Goal: Transaction & Acquisition: Purchase product/service

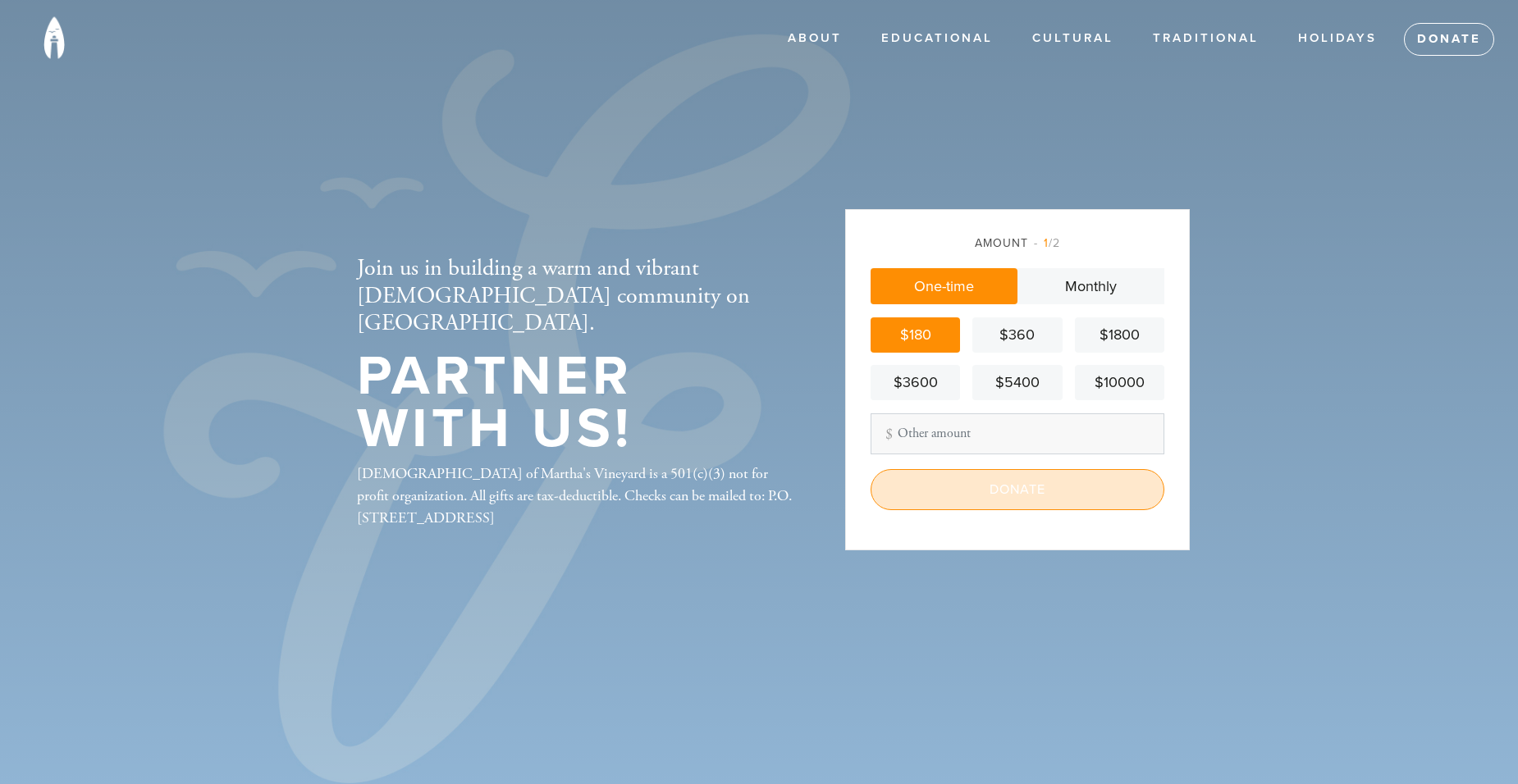
click at [940, 496] on input "Donate" at bounding box center [1018, 490] width 294 height 41
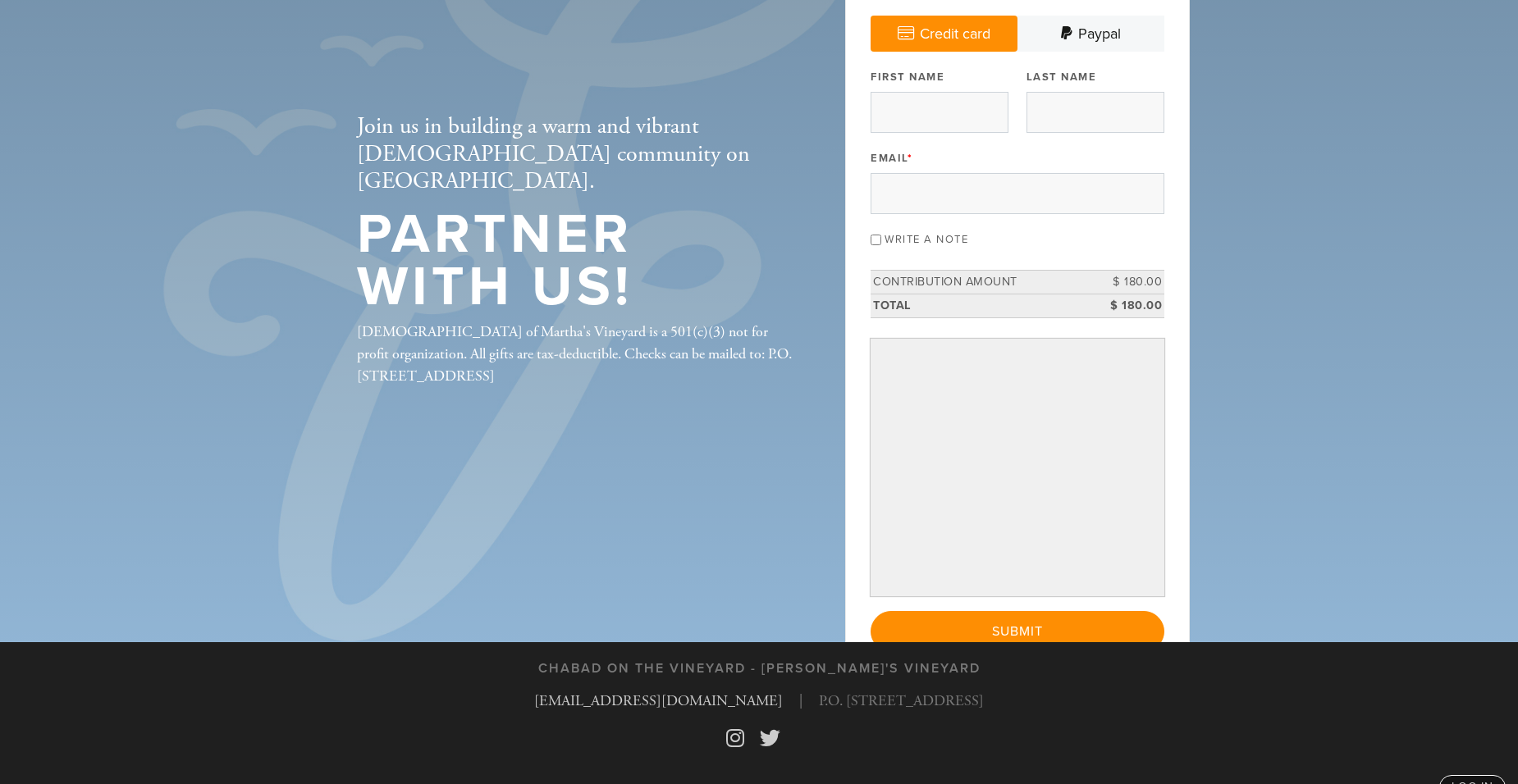
scroll to position [143, 0]
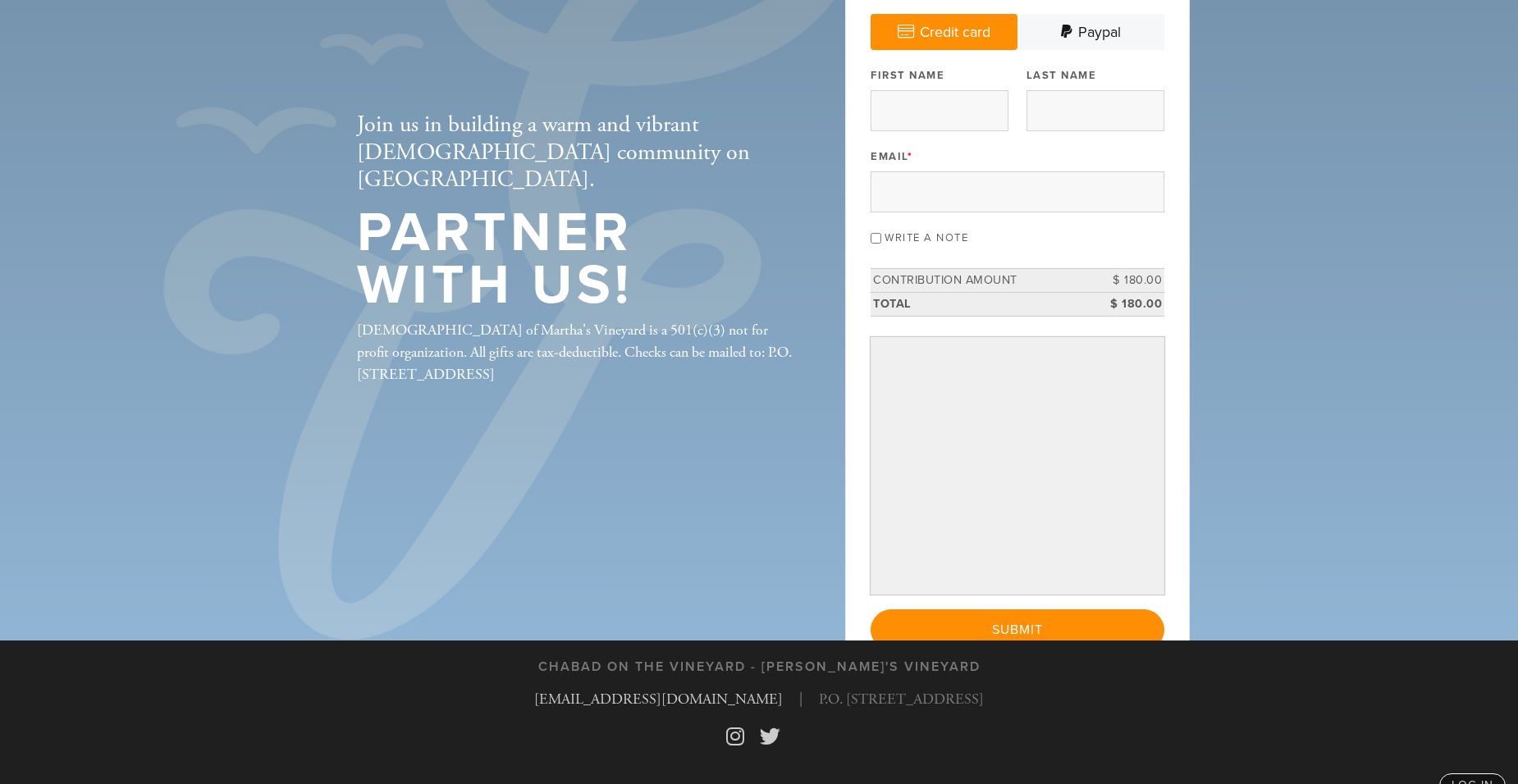
click at [872, 241] on input "Write a note" at bounding box center [876, 238] width 11 height 11
checkbox input "true"
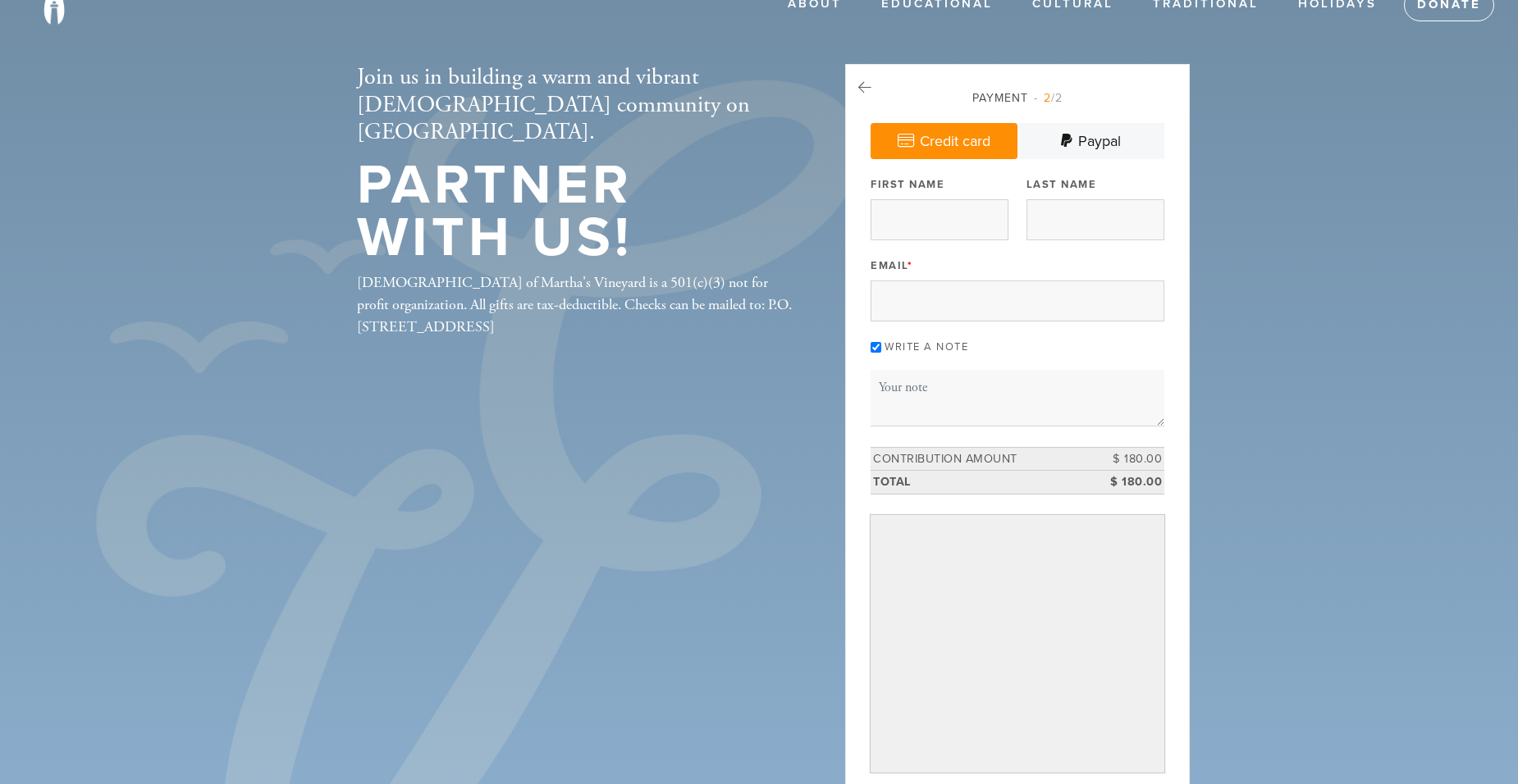
scroll to position [0, 0]
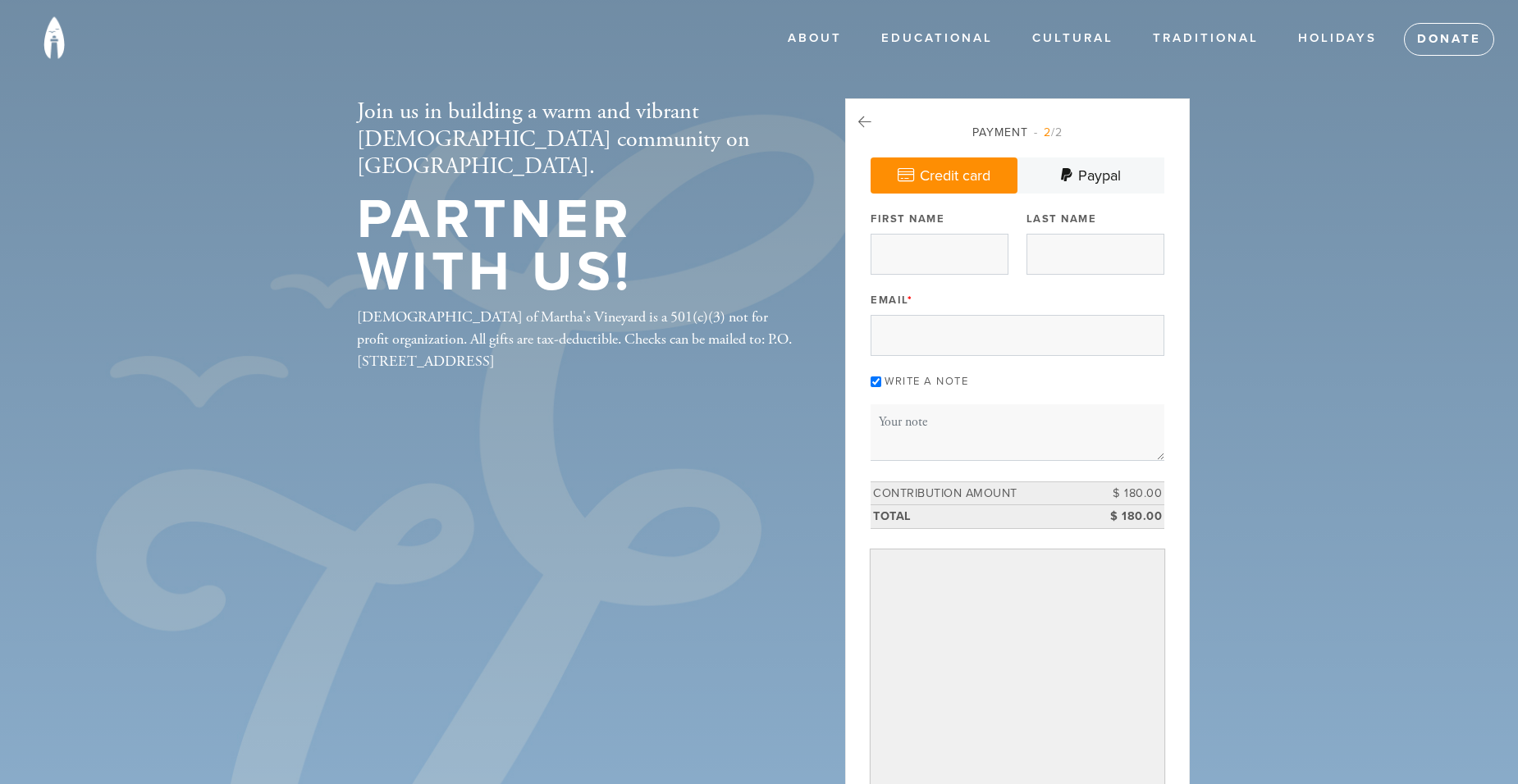
click at [1504, 221] on header "ABOUT About Us Leadership Membership Kosher Shul Contact Educational Critical C…" at bounding box center [759, 513] width 1518 height 1026
click at [906, 419] on textarea "Message or dedication" at bounding box center [1018, 433] width 294 height 56
click at [907, 251] on input "First Name" at bounding box center [939, 254] width 138 height 41
type input "[PERSON_NAME]"
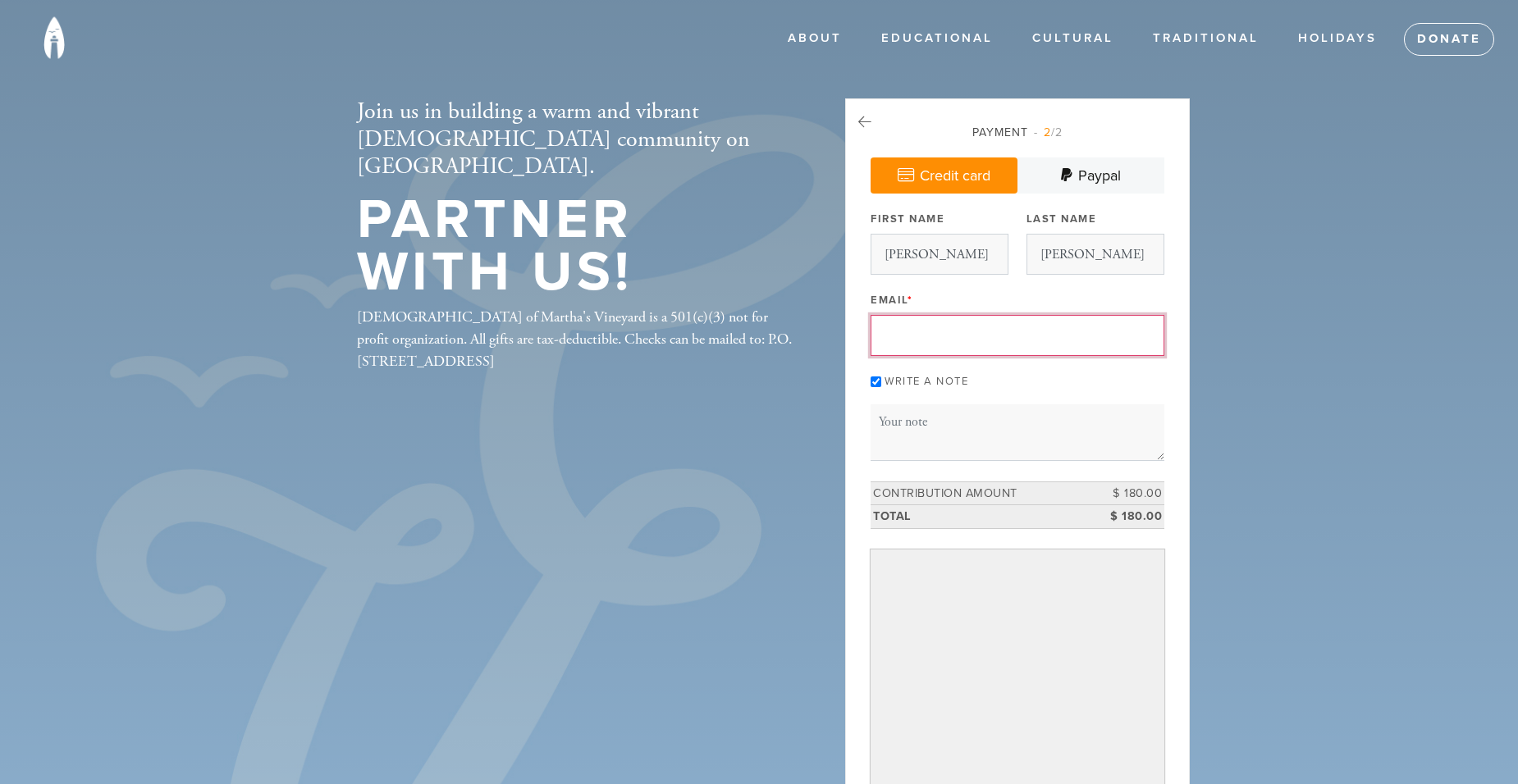
type input "[EMAIL_ADDRESS][DOMAIN_NAME]"
click at [892, 420] on textarea "Message or dedication" at bounding box center [1018, 433] width 294 height 56
type textarea "C"
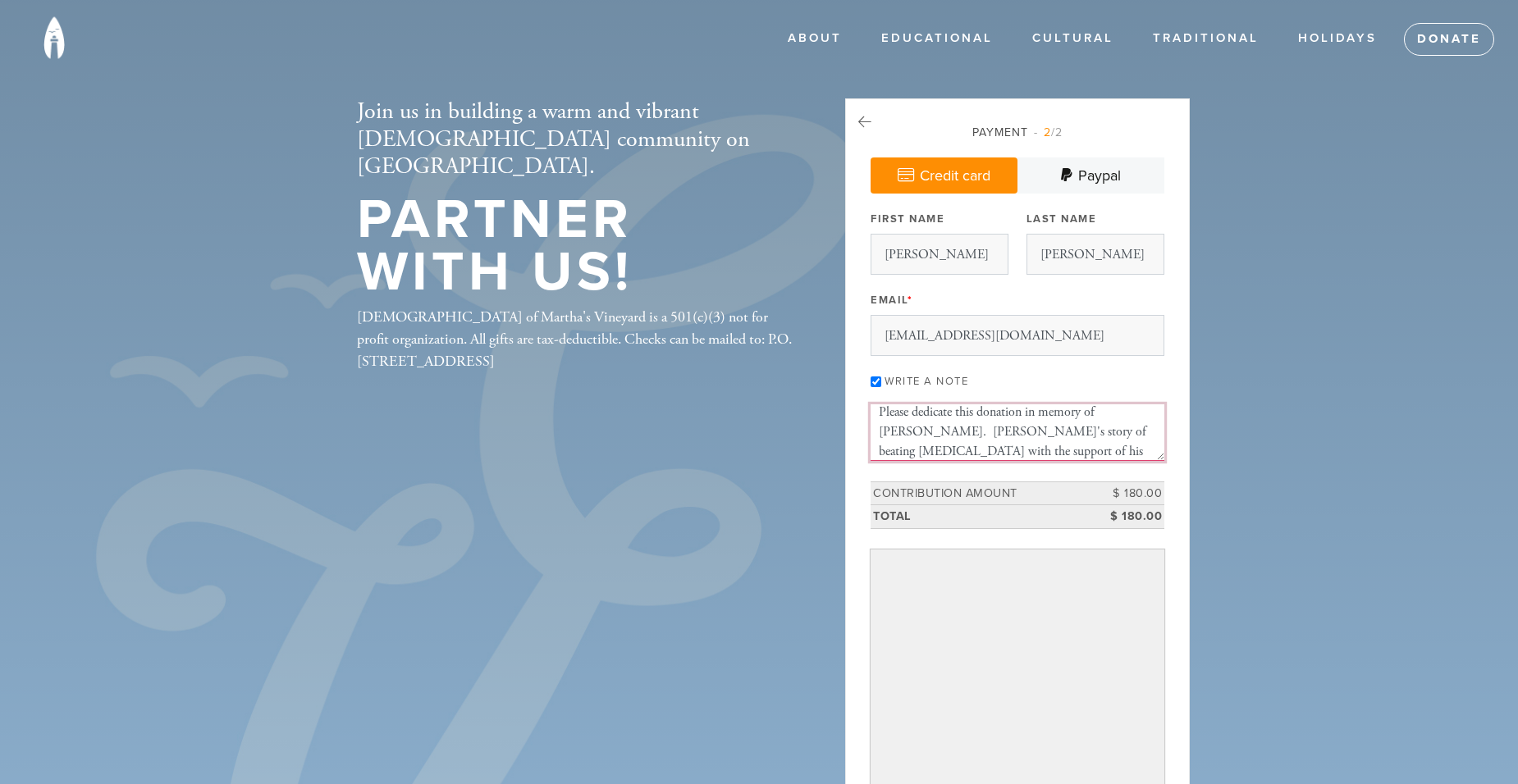
scroll to position [30, 0]
click at [1061, 433] on textarea "Please dedicate this donation in memory of [PERSON_NAME]. [PERSON_NAME]'s story…" at bounding box center [1018, 433] width 294 height 56
click at [1063, 433] on textarea "Please dedicate this donation in memory of [PERSON_NAME]. [PERSON_NAME]'s story…" at bounding box center [1018, 433] width 294 height 56
click at [1130, 416] on textarea "Please dedicate this donation in memory of [PERSON_NAME]. [PERSON_NAME]'s story…" at bounding box center [1018, 433] width 294 height 56
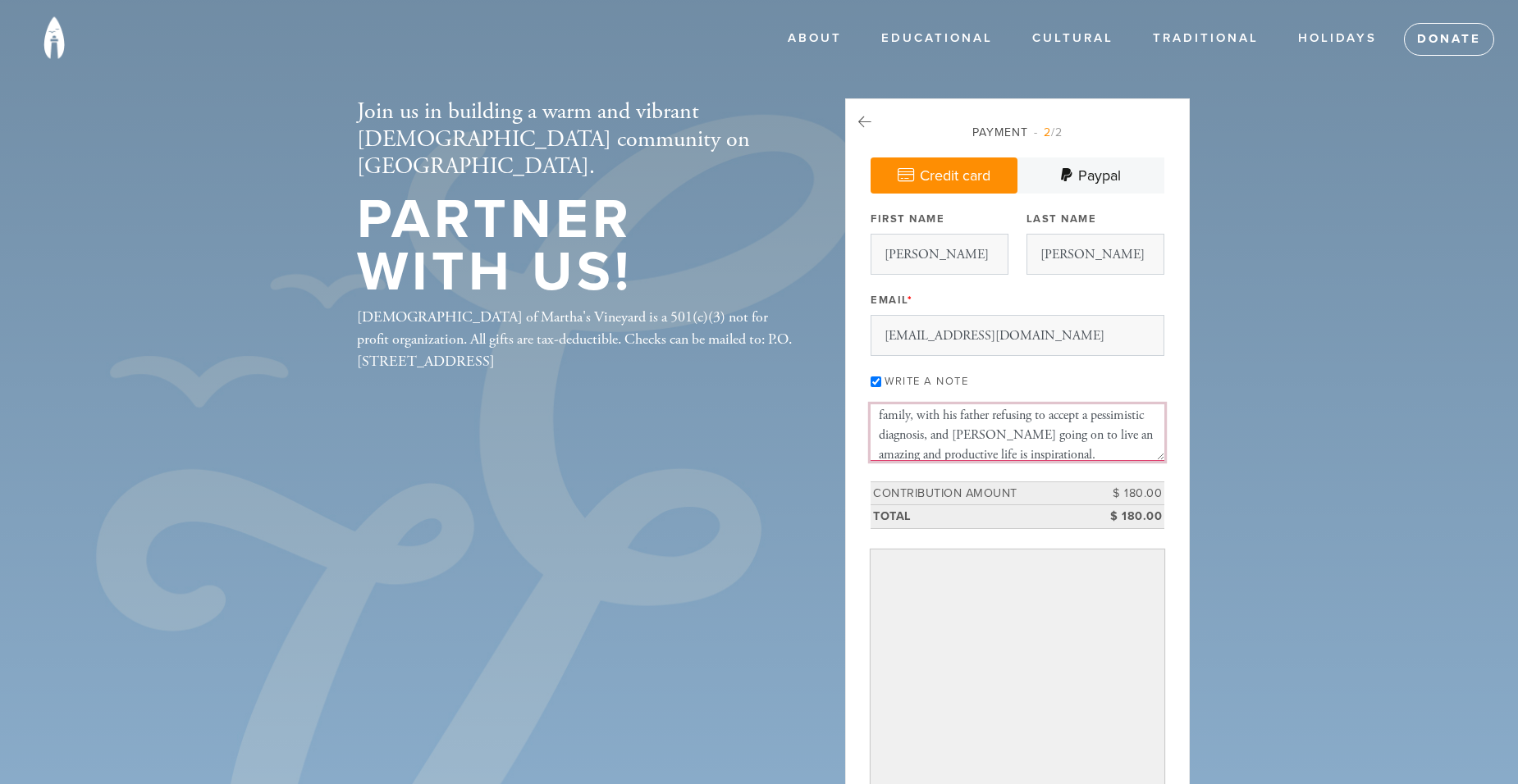
scroll to position [78, 0]
click at [980, 442] on textarea "Please dedicate this donation in memory of [PERSON_NAME]. [PERSON_NAME]'s story…" at bounding box center [1018, 433] width 294 height 56
click at [997, 417] on textarea "Please dedicate this donation in memory of [PERSON_NAME]. [PERSON_NAME]'s story…" at bounding box center [1018, 433] width 294 height 56
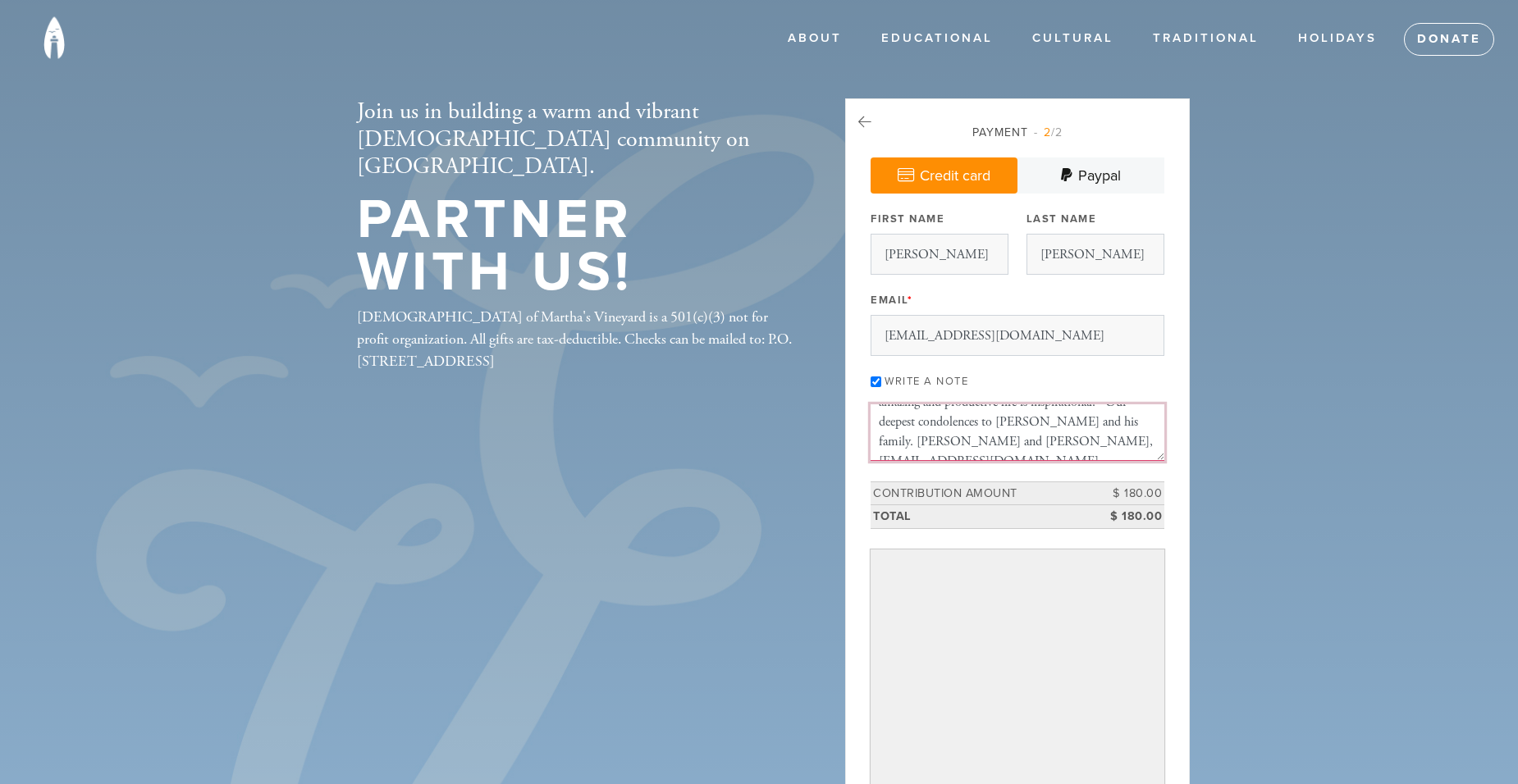
click at [1056, 425] on textarea "Please dedicate this donation in memory of [PERSON_NAME]. [PERSON_NAME]'s story…" at bounding box center [1018, 433] width 294 height 56
click at [1059, 428] on textarea "Please dedicate this donation in memory of [PERSON_NAME]. [PERSON_NAME]'s story…" at bounding box center [1018, 433] width 294 height 56
click at [1062, 424] on textarea "Please dedicate this donation in memory of [PERSON_NAME]. [PERSON_NAME]'s story…" at bounding box center [1018, 433] width 294 height 56
click at [937, 441] on textarea "Please dedicate this donation in memory of [PERSON_NAME]. [PERSON_NAME]'s story…" at bounding box center [1018, 433] width 294 height 56
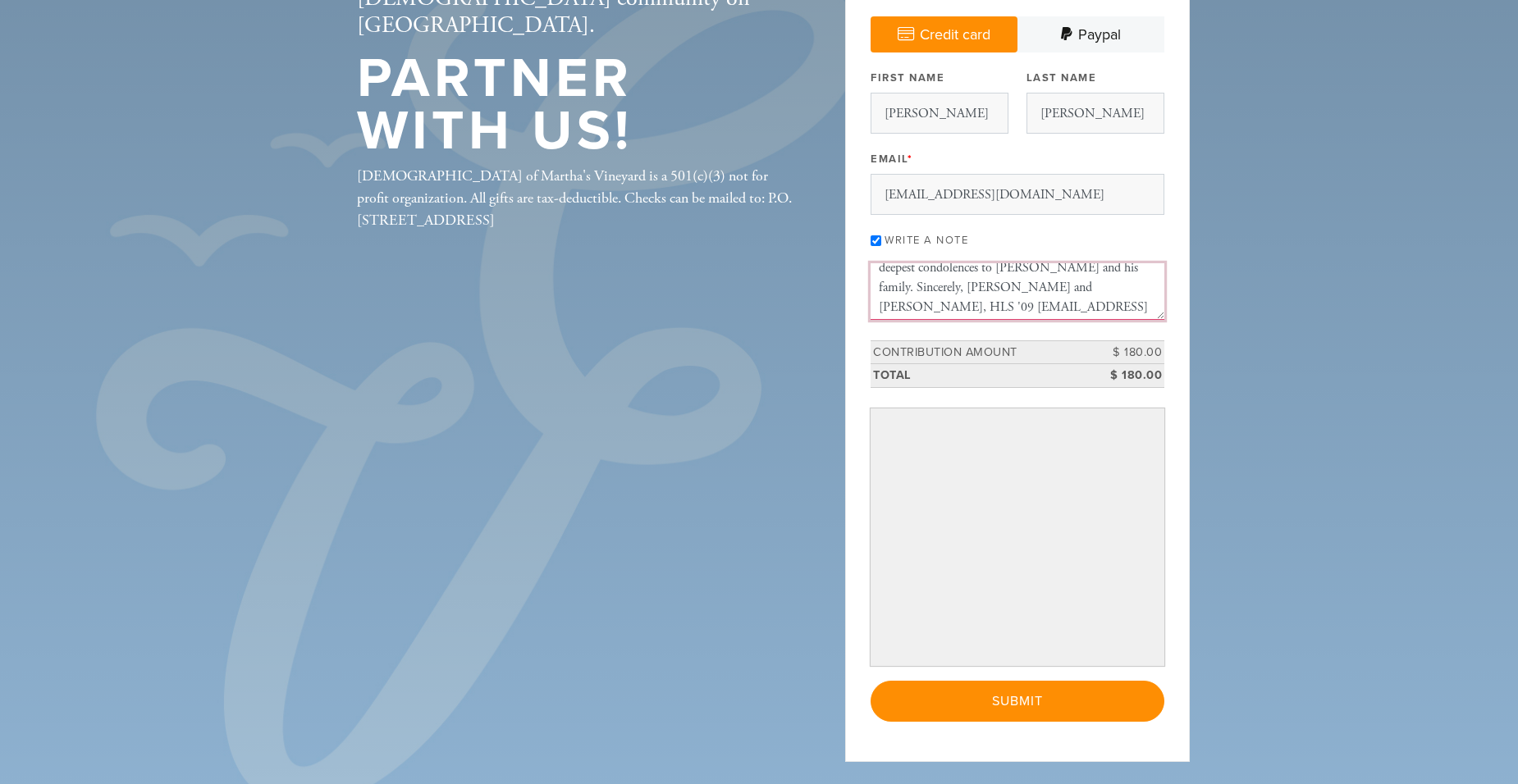
scroll to position [138, 0]
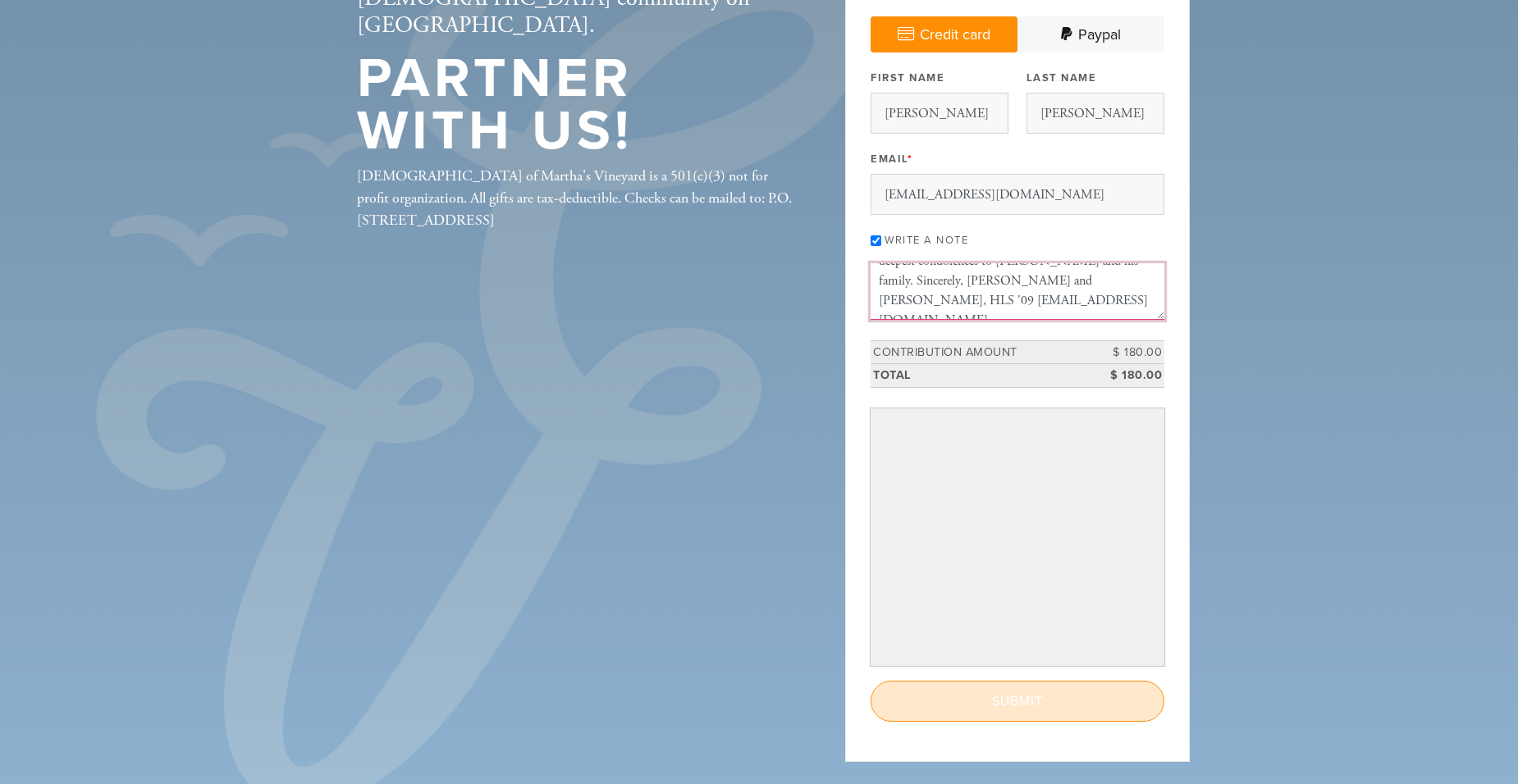
type textarea "Please dedicate this donation in memory of [PERSON_NAME]. [PERSON_NAME]'s story…"
click at [1028, 692] on input "Submit" at bounding box center [1018, 701] width 294 height 41
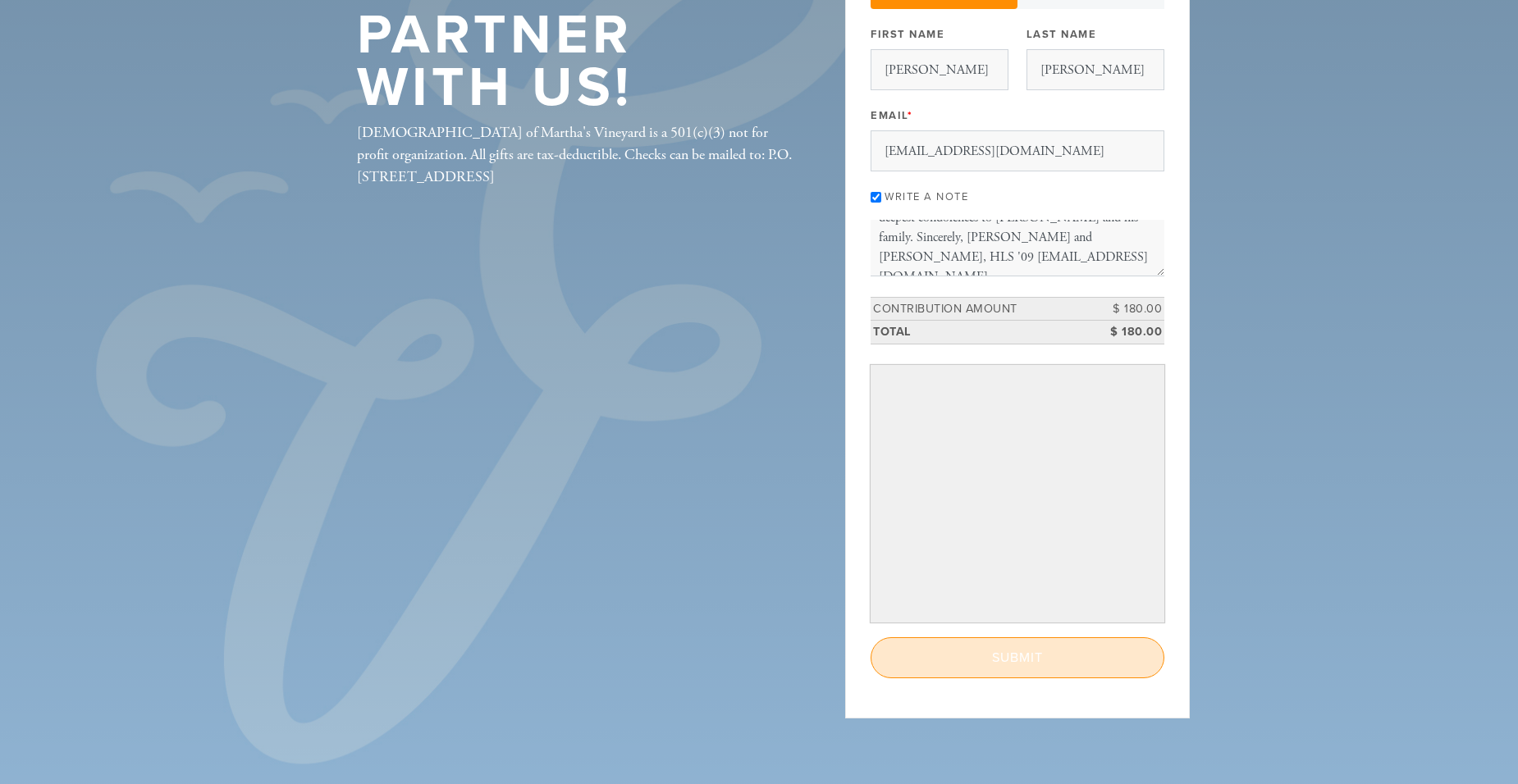
scroll to position [196, 0]
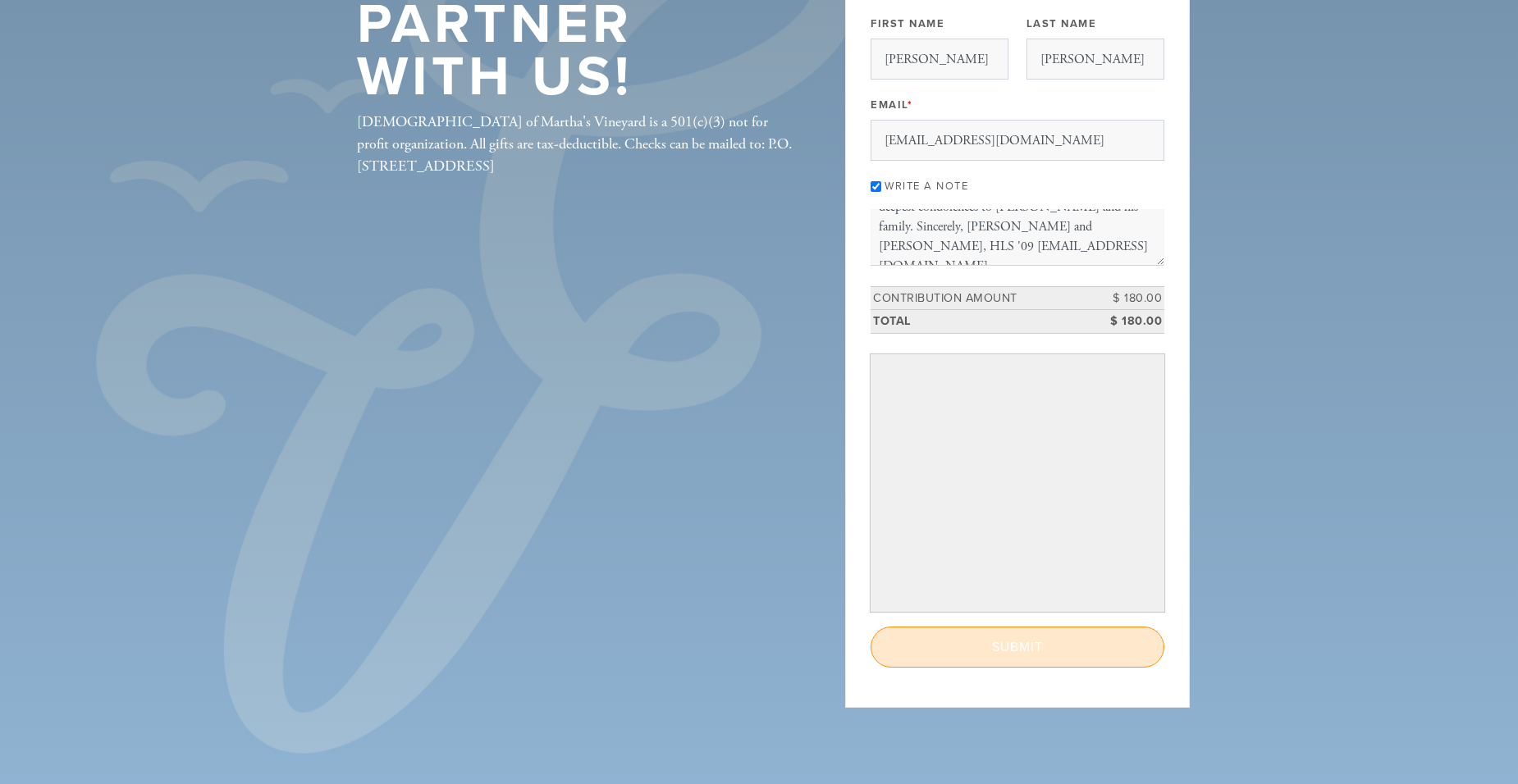
click at [938, 650] on input "Submit" at bounding box center [1018, 647] width 294 height 41
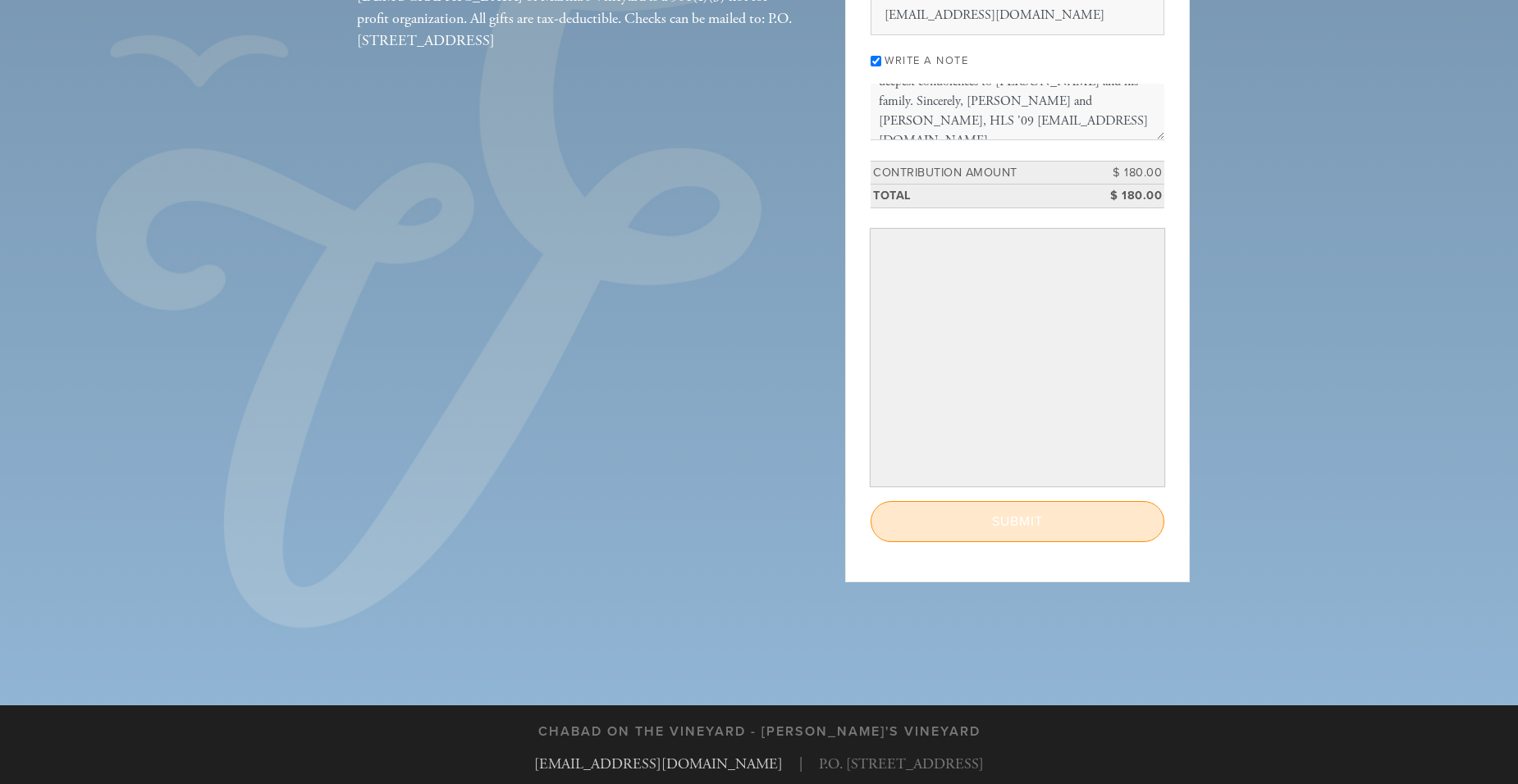
scroll to position [339, 0]
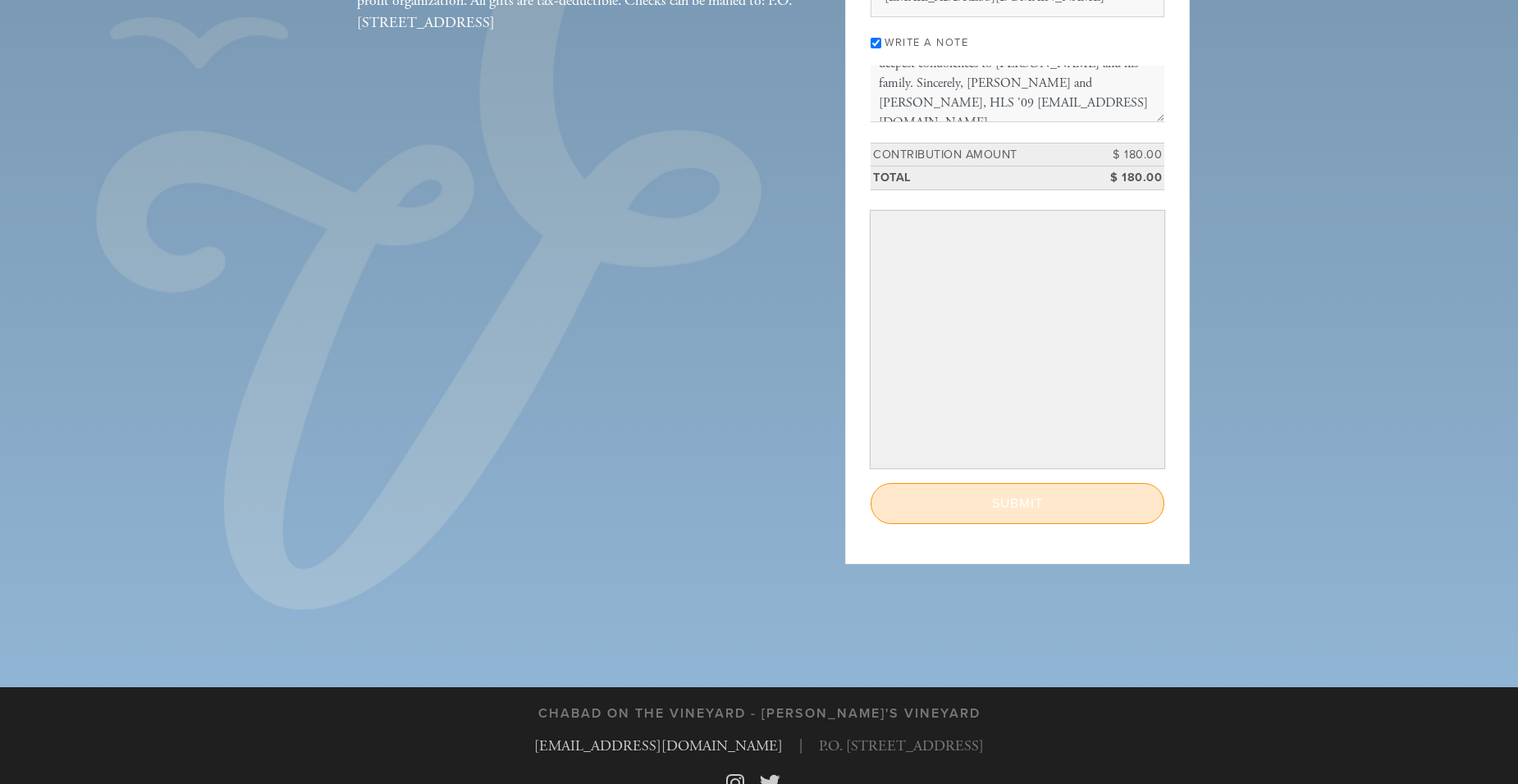
click at [910, 512] on input "Submit" at bounding box center [1018, 504] width 294 height 41
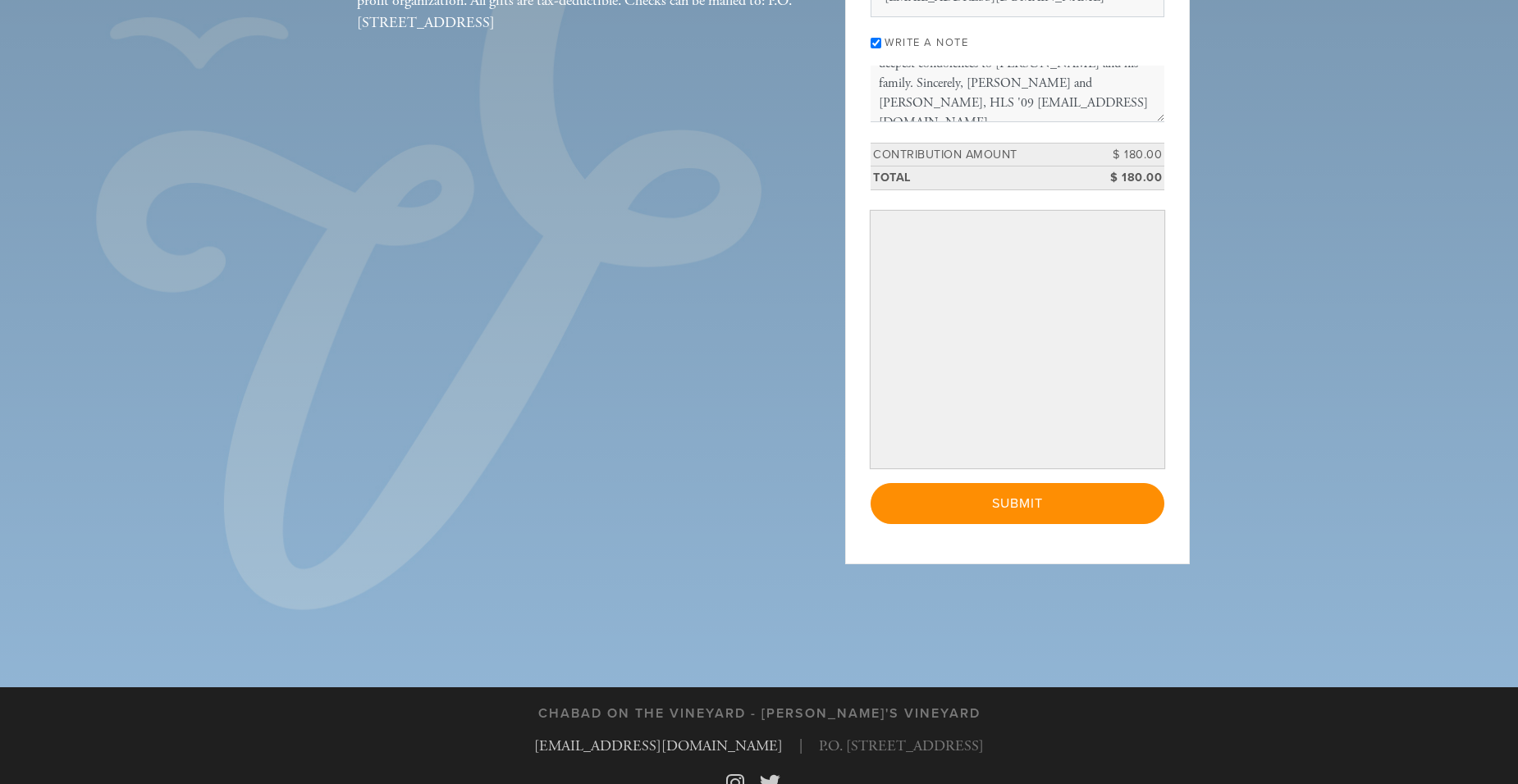
click at [784, 260] on div "Join us in building a warm and vibrant [DEMOGRAPHIC_DATA] community on [GEOGRAP…" at bounding box center [758, 174] width 886 height 829
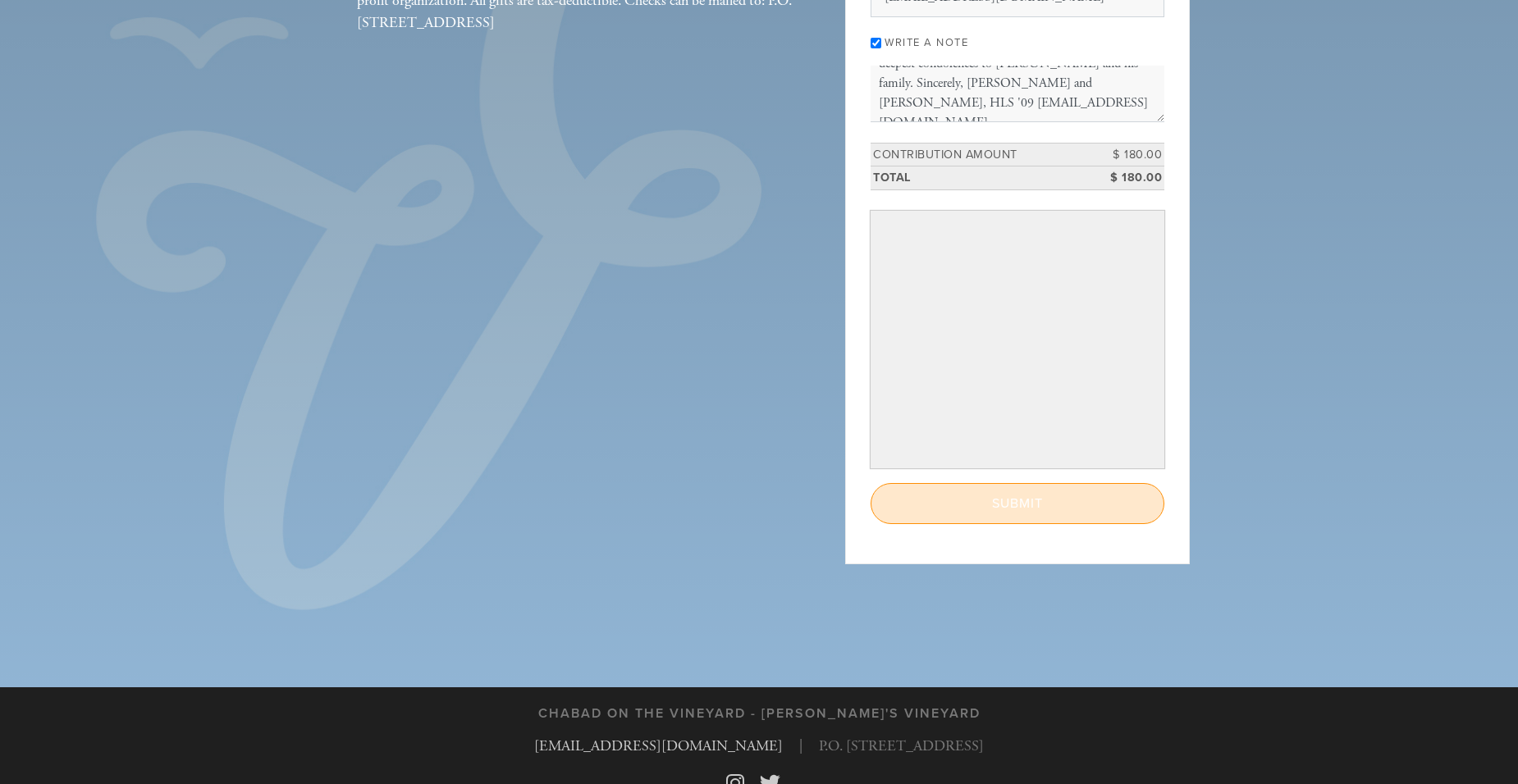
click at [1072, 506] on input "Submit" at bounding box center [1018, 504] width 294 height 41
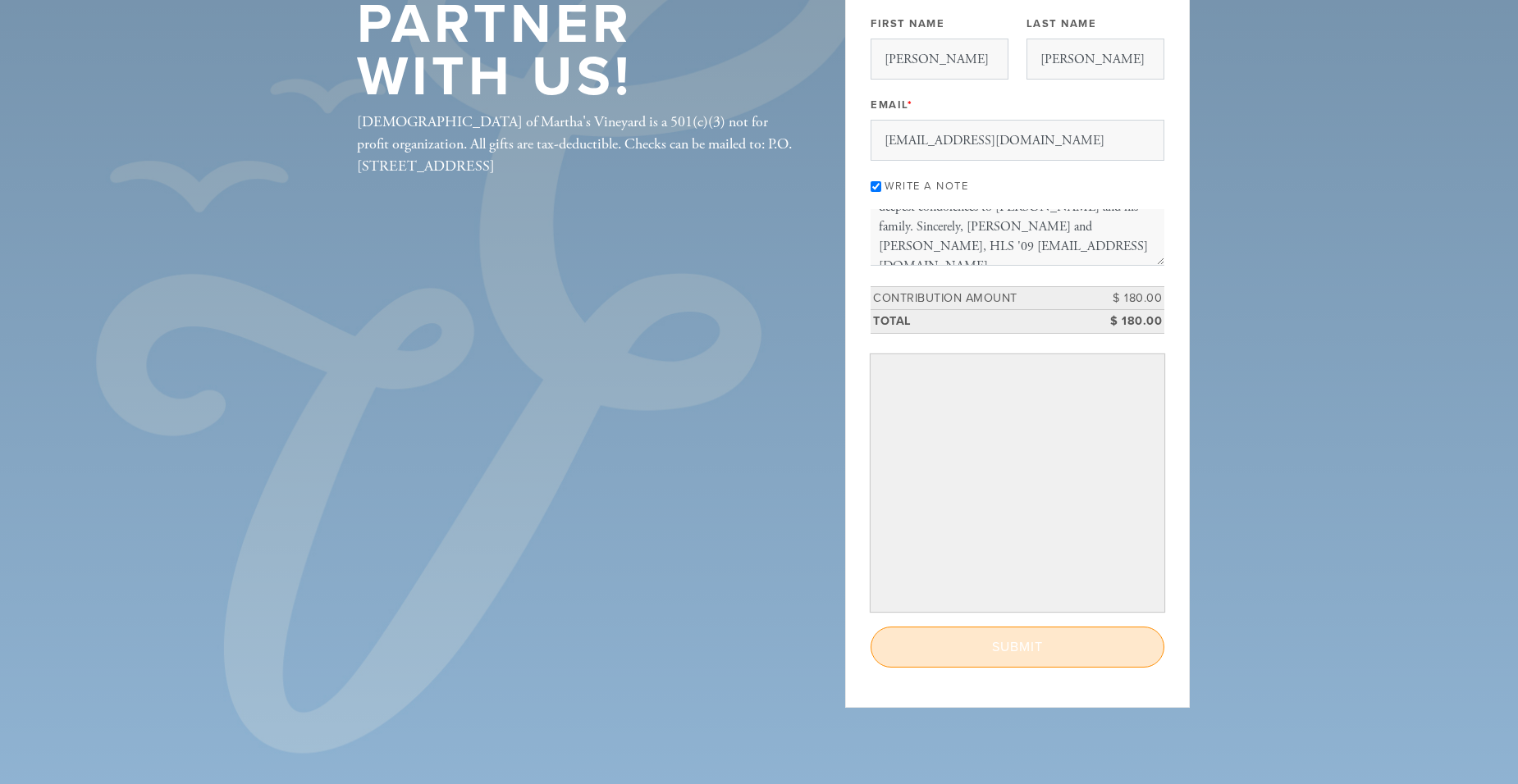
scroll to position [201, 0]
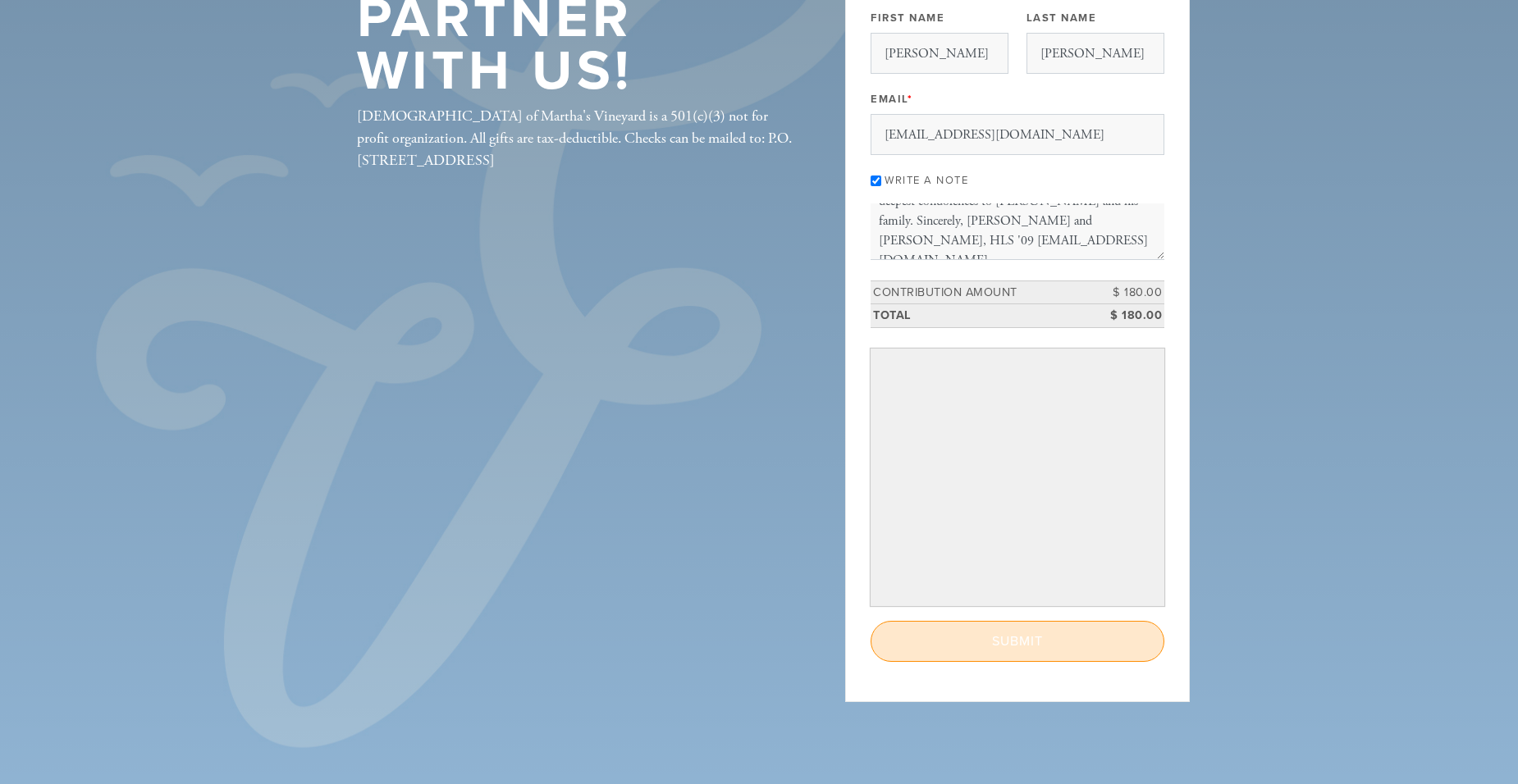
click at [1046, 644] on input "Submit" at bounding box center [1018, 642] width 294 height 41
click at [1046, 643] on input "Submit" at bounding box center [1018, 642] width 294 height 41
click at [941, 634] on input "Submit" at bounding box center [1018, 642] width 294 height 41
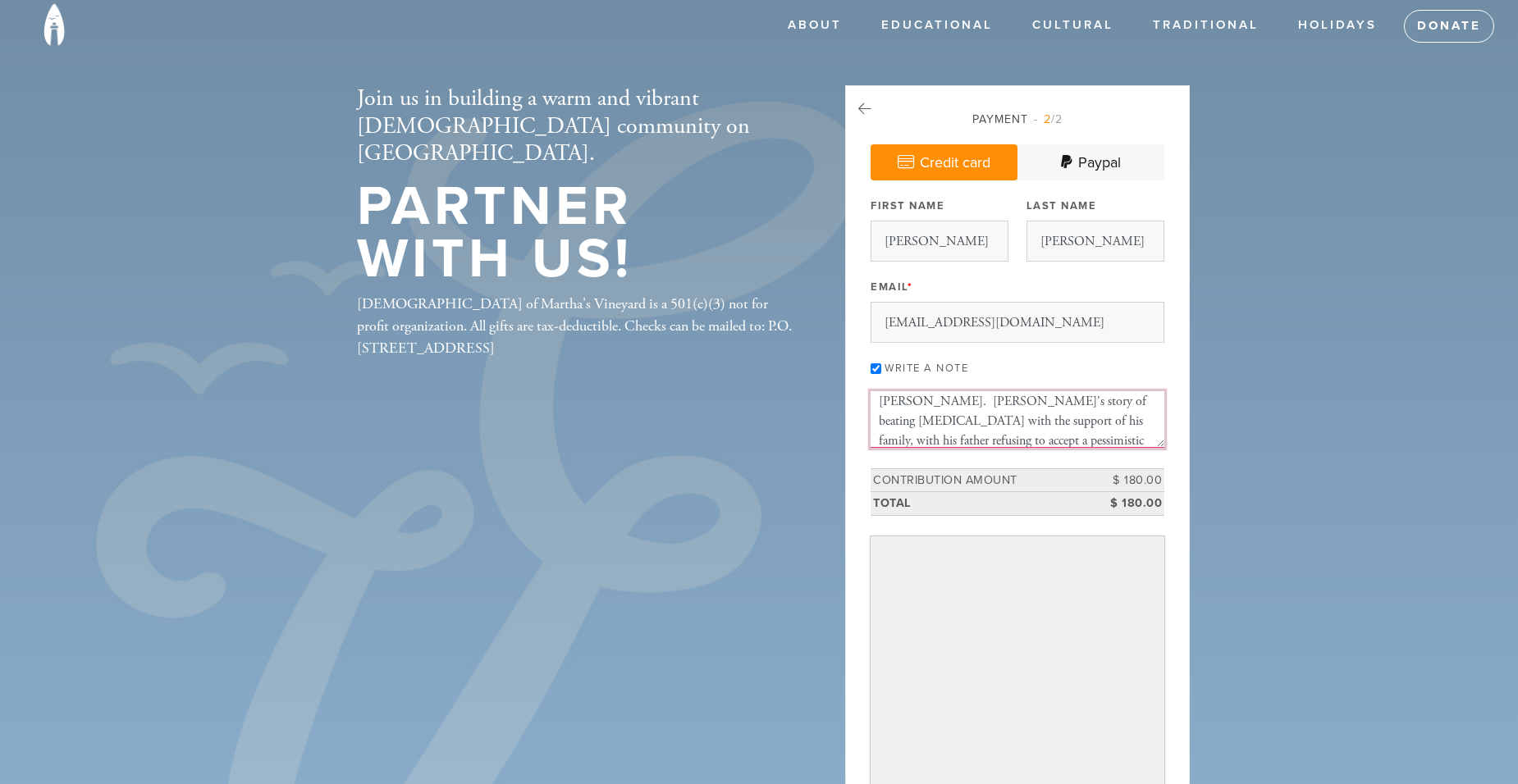
scroll to position [0, 0]
click at [1102, 170] on link "Paypal" at bounding box center [1091, 162] width 147 height 36
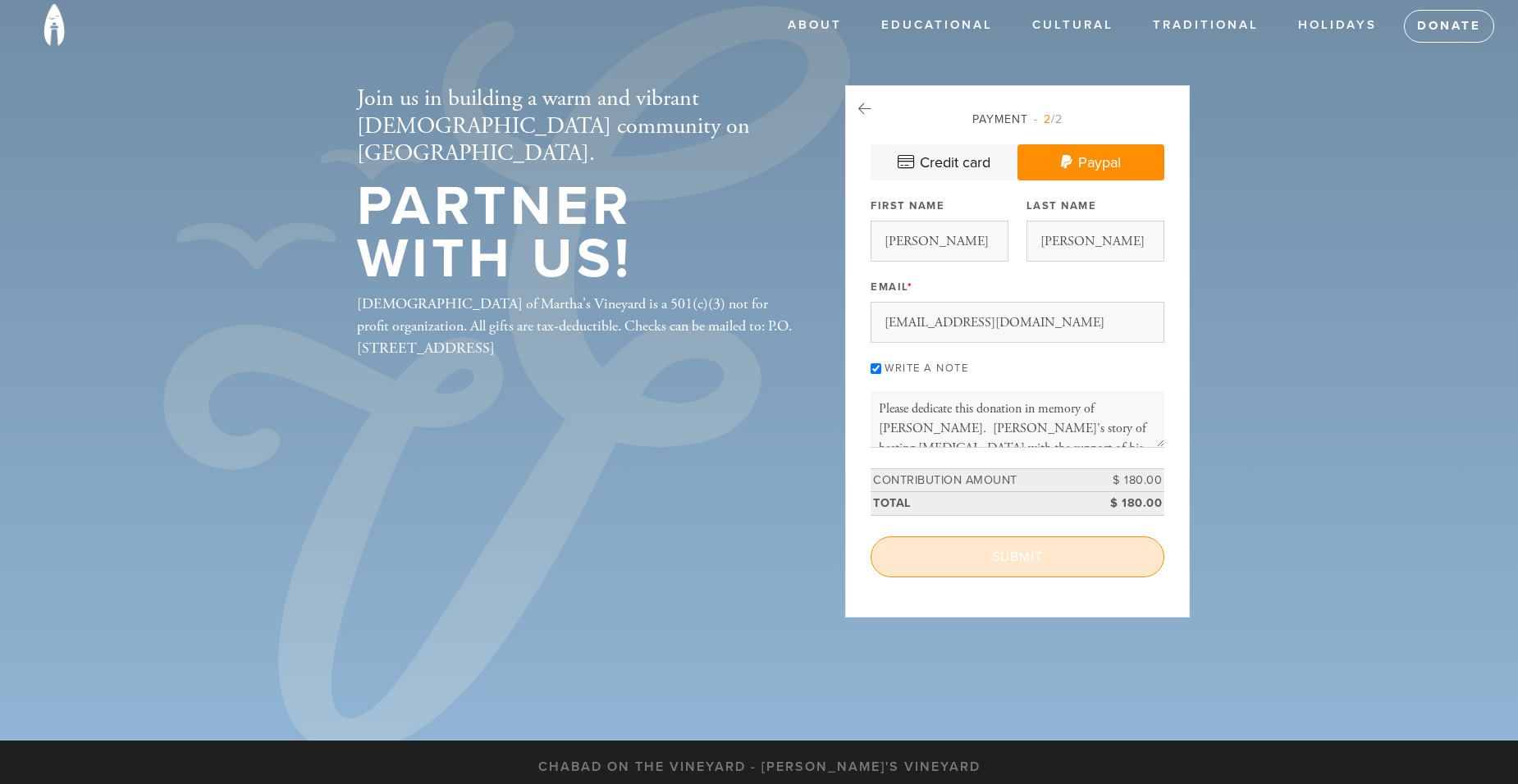
click at [1018, 561] on input "Submit" at bounding box center [1018, 557] width 294 height 41
click at [1008, 557] on div "< Previous Page Submit" at bounding box center [1018, 557] width 294 height 41
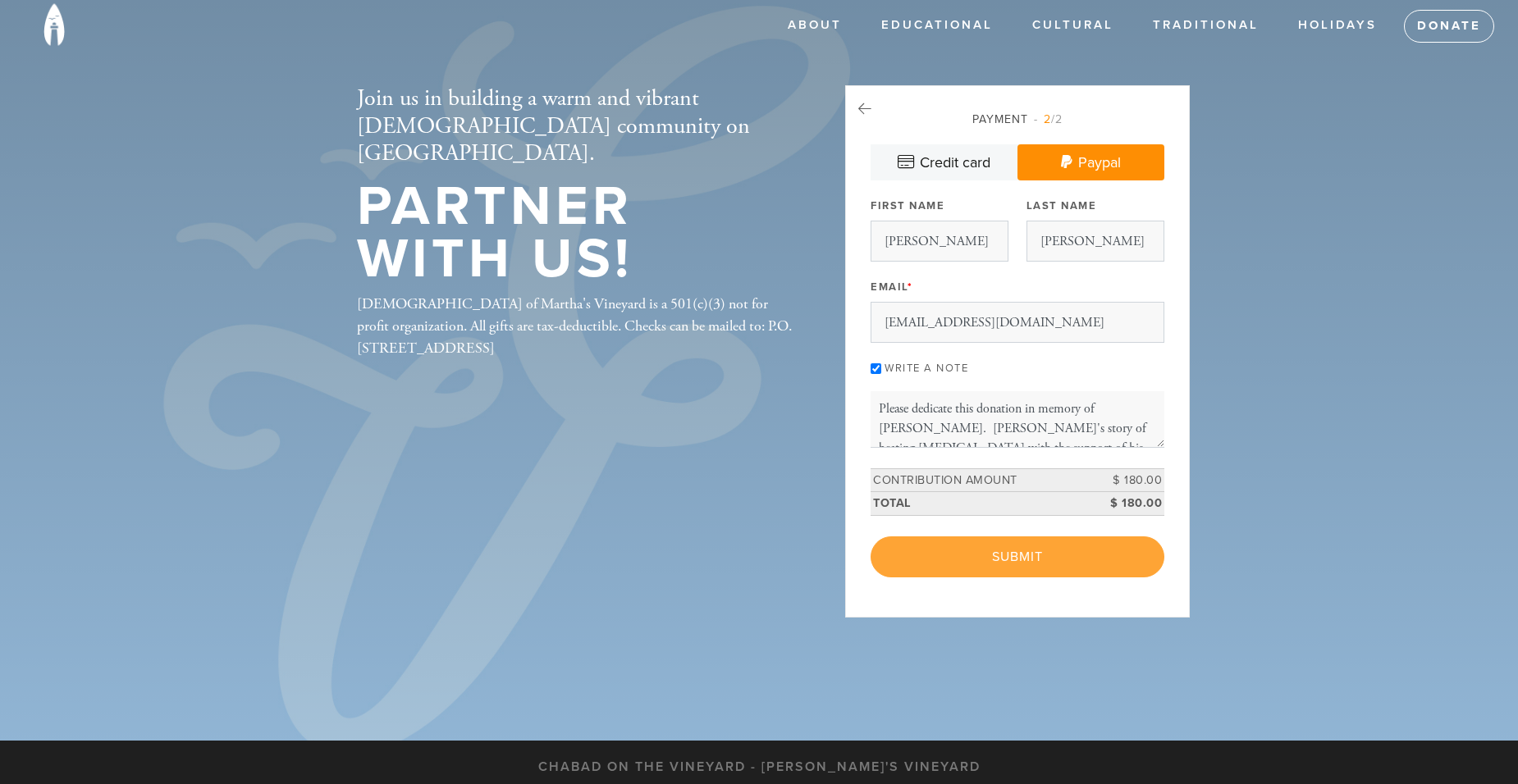
click at [1008, 557] on div "< Previous Page Submit" at bounding box center [1018, 557] width 294 height 41
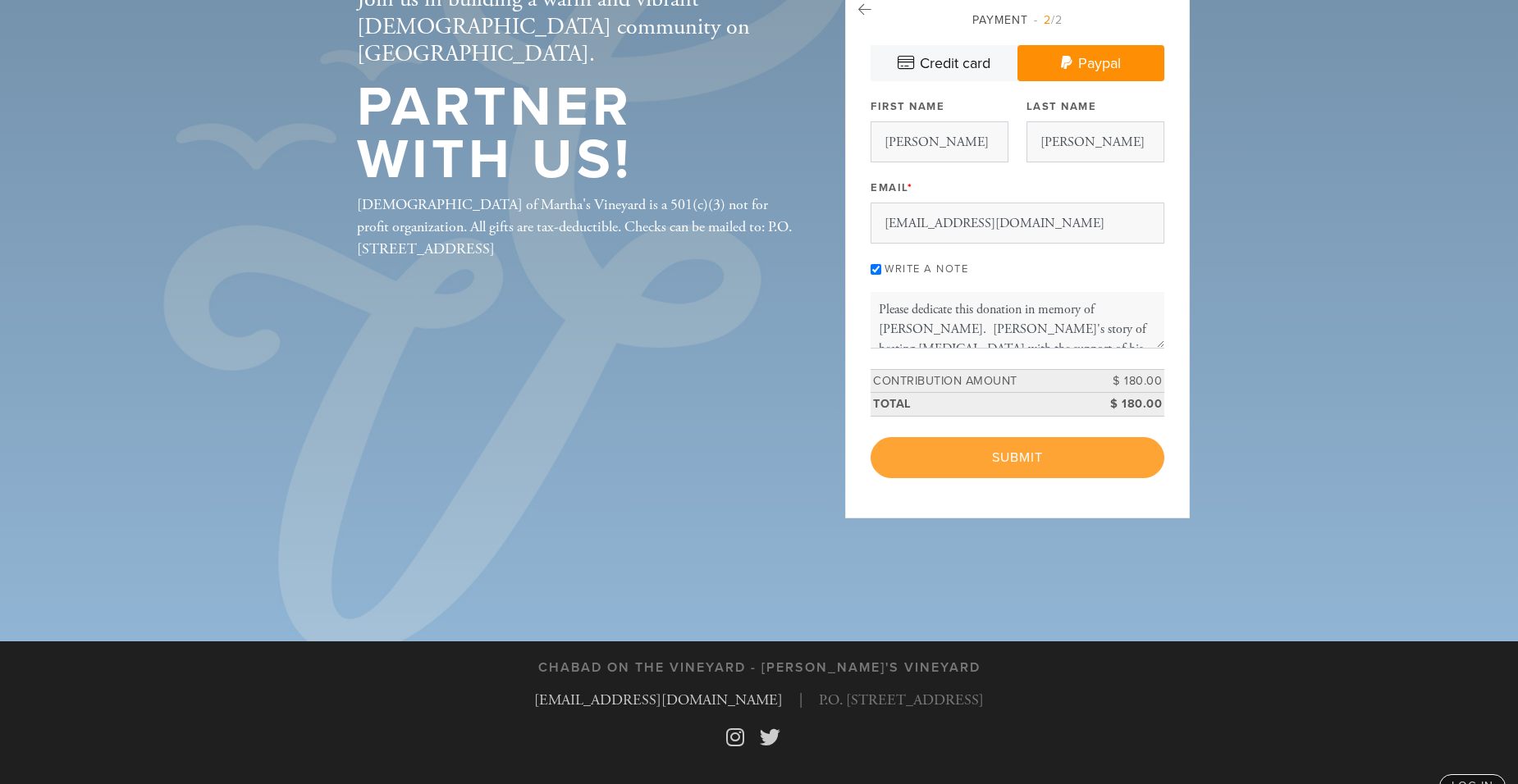
scroll to position [146, 0]
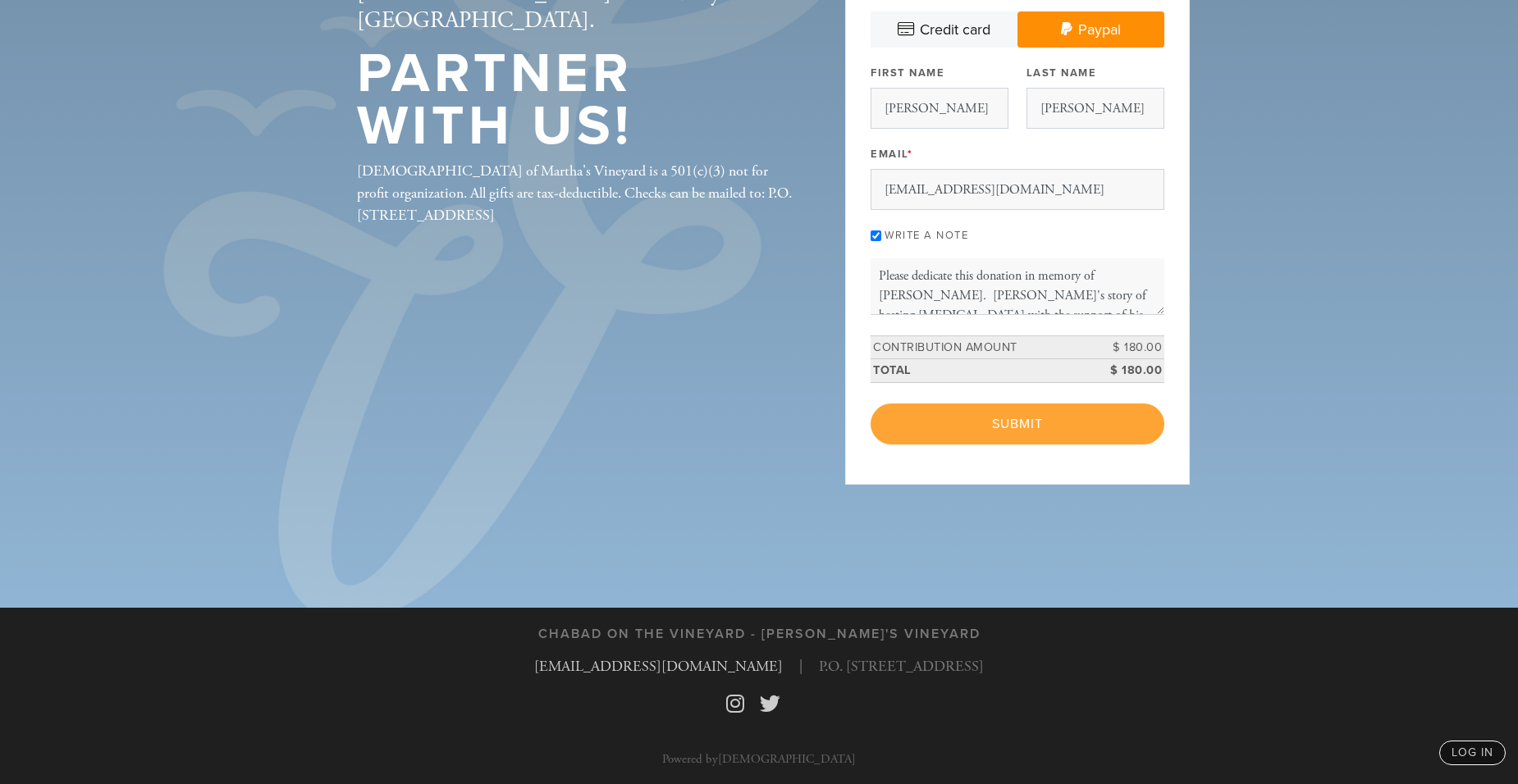
click at [1001, 438] on div "< Previous Page Submit" at bounding box center [1018, 424] width 294 height 41
click at [1001, 426] on div "< Previous Page Submit" at bounding box center [1018, 424] width 294 height 41
